Goal: Navigation & Orientation: Find specific page/section

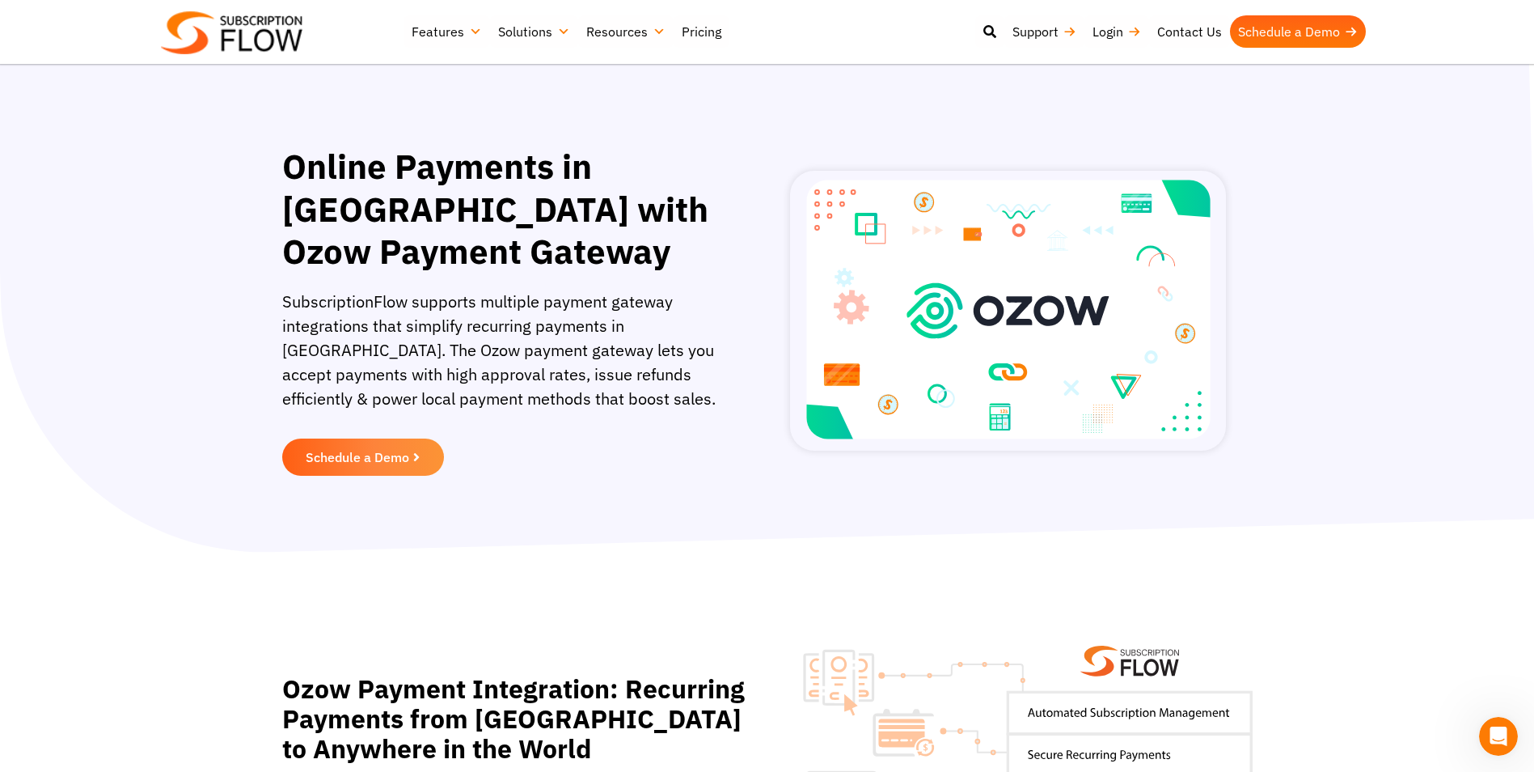
click at [269, 20] on img at bounding box center [232, 32] width 142 height 43
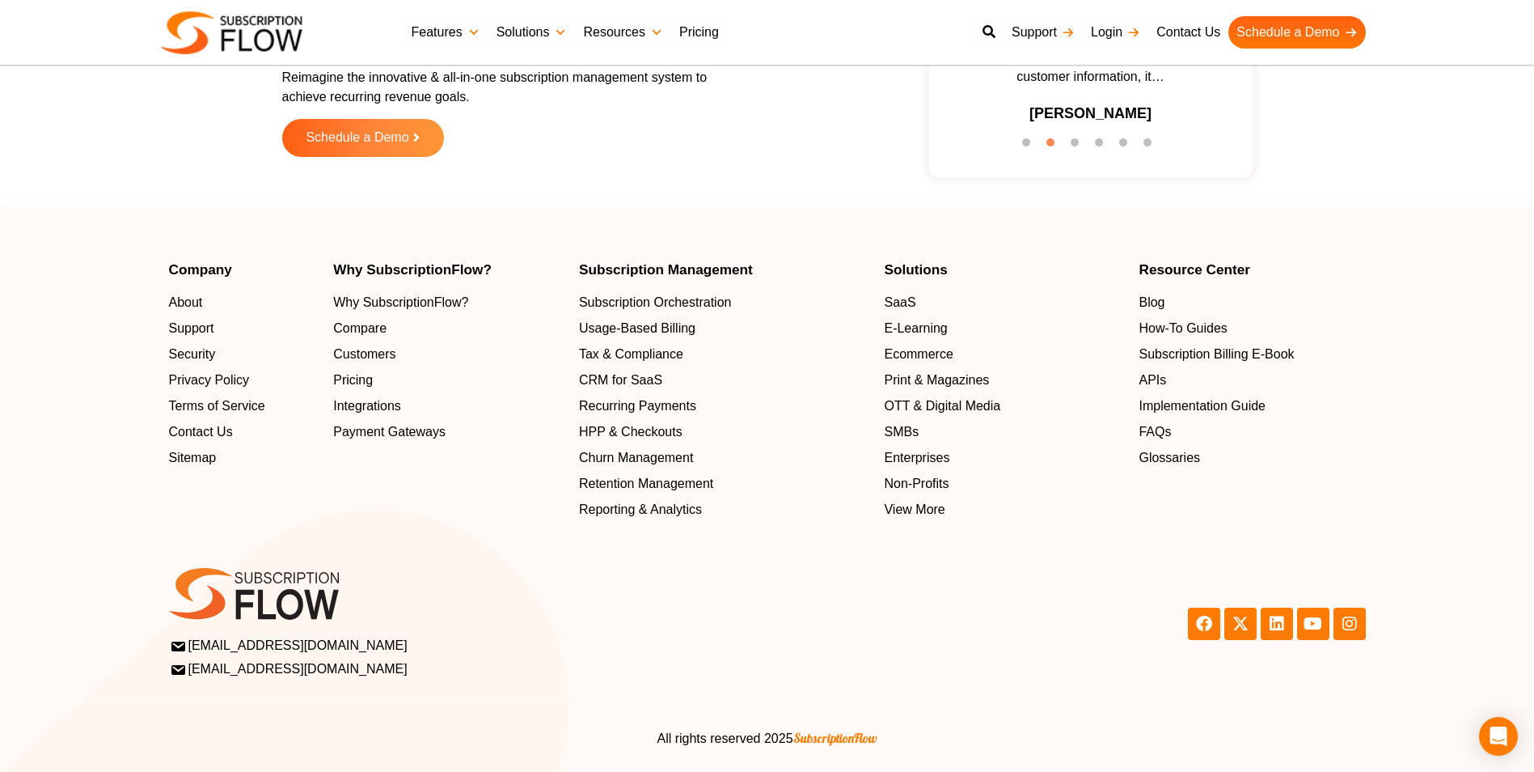
scroll to position [5146, 0]
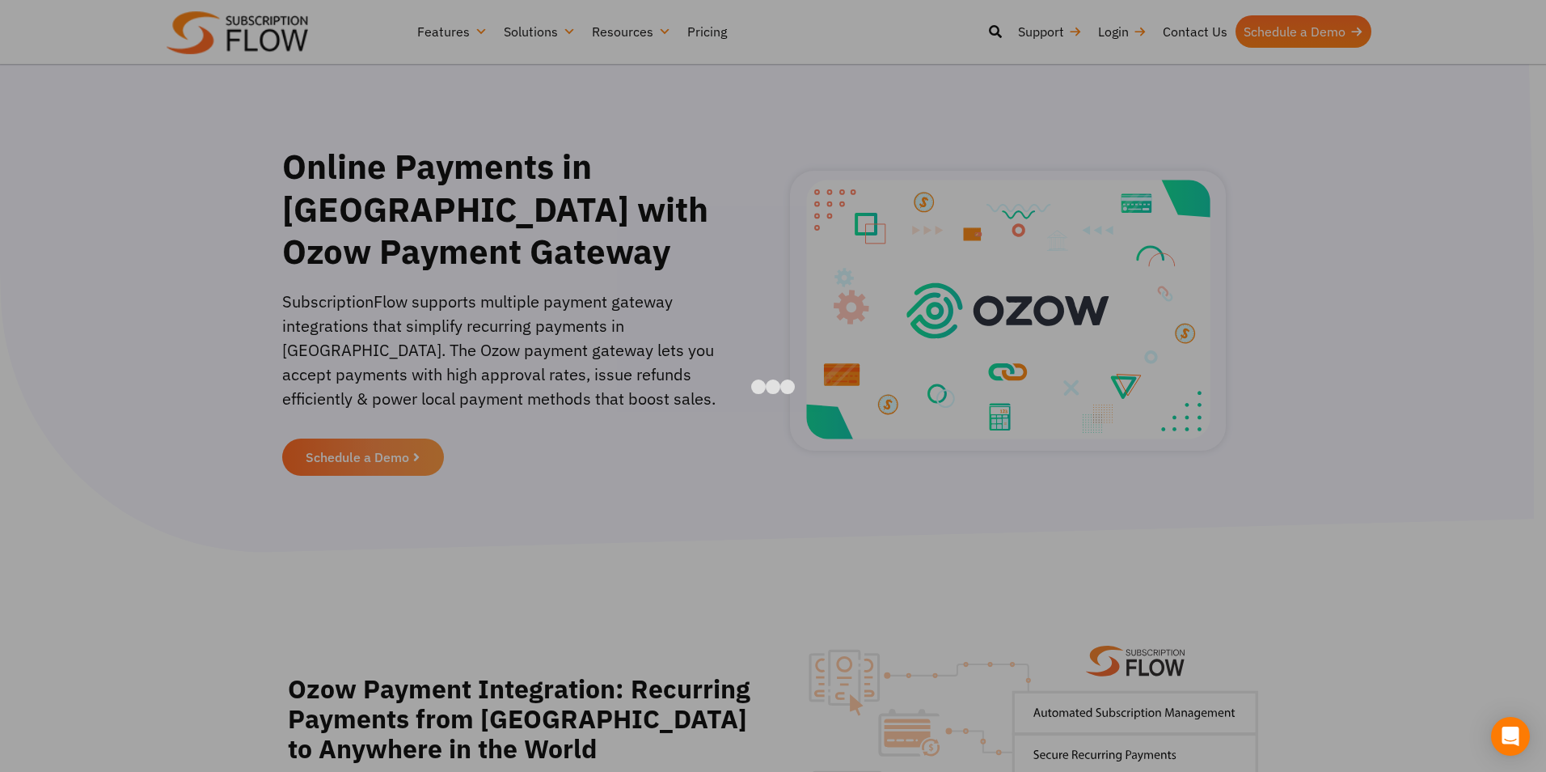
click at [242, 340] on div at bounding box center [773, 386] width 1546 height 772
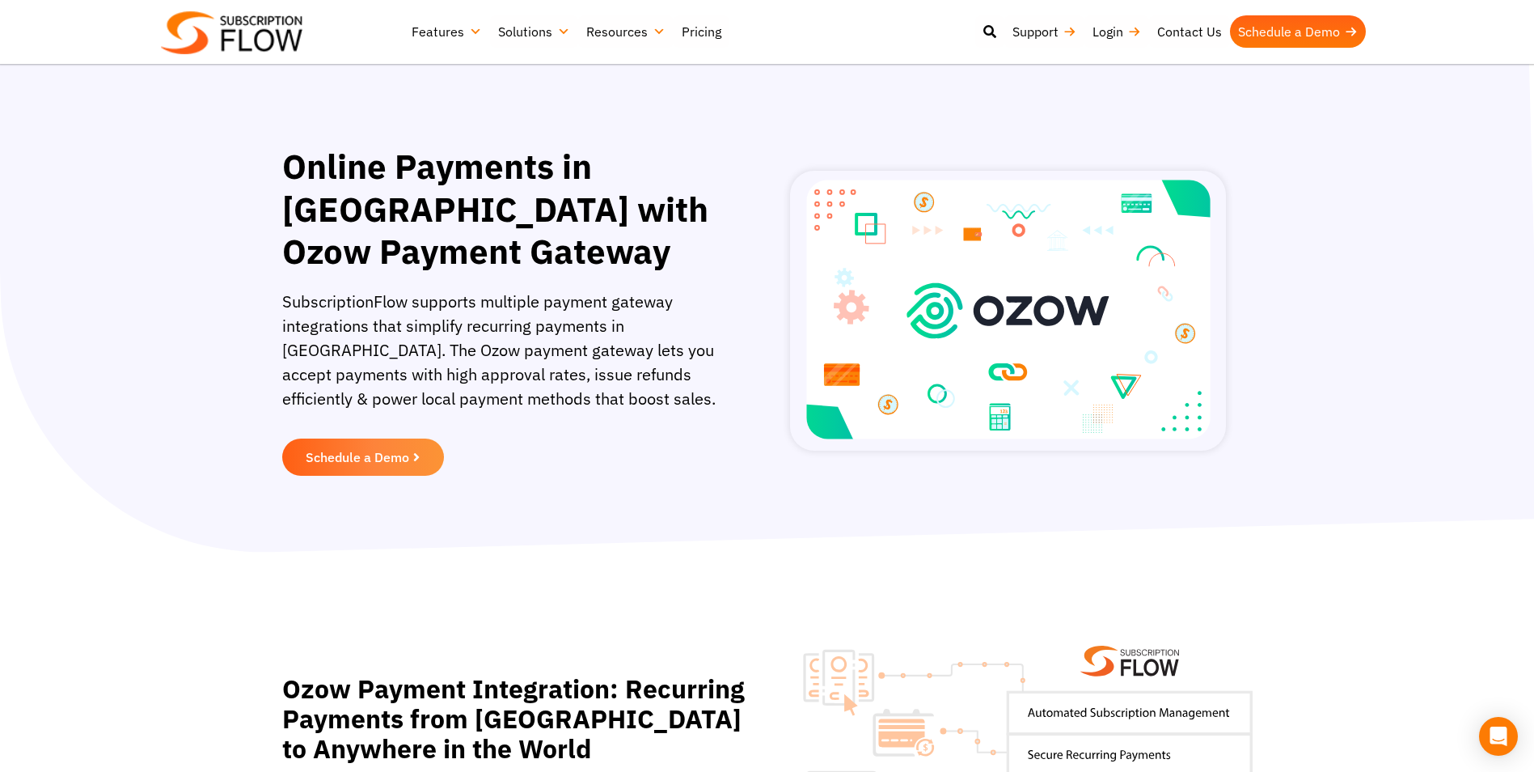
click at [470, 24] on link "Features" at bounding box center [447, 31] width 87 height 32
